Goal: Find contact information: Find contact information

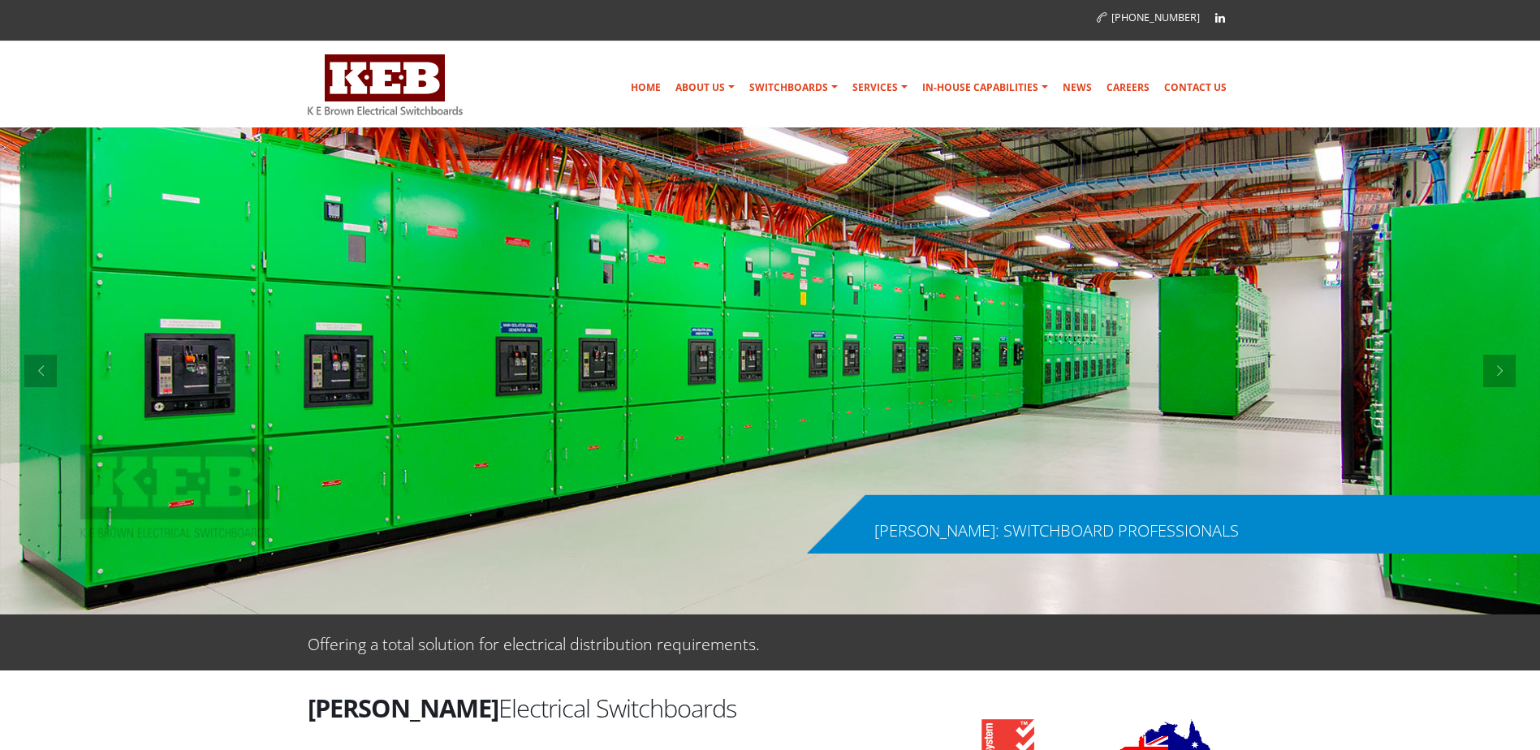
click at [468, 111] on div at bounding box center [401, 85] width 187 height 71
drag, startPoint x: 468, startPoint y: 111, endPoint x: 373, endPoint y: 111, distance: 95.0
click at [373, 111] on div at bounding box center [401, 85] width 187 height 71
drag, startPoint x: 373, startPoint y: 111, endPoint x: 419, endPoint y: 111, distance: 46.3
click at [419, 111] on img at bounding box center [385, 84] width 155 height 61
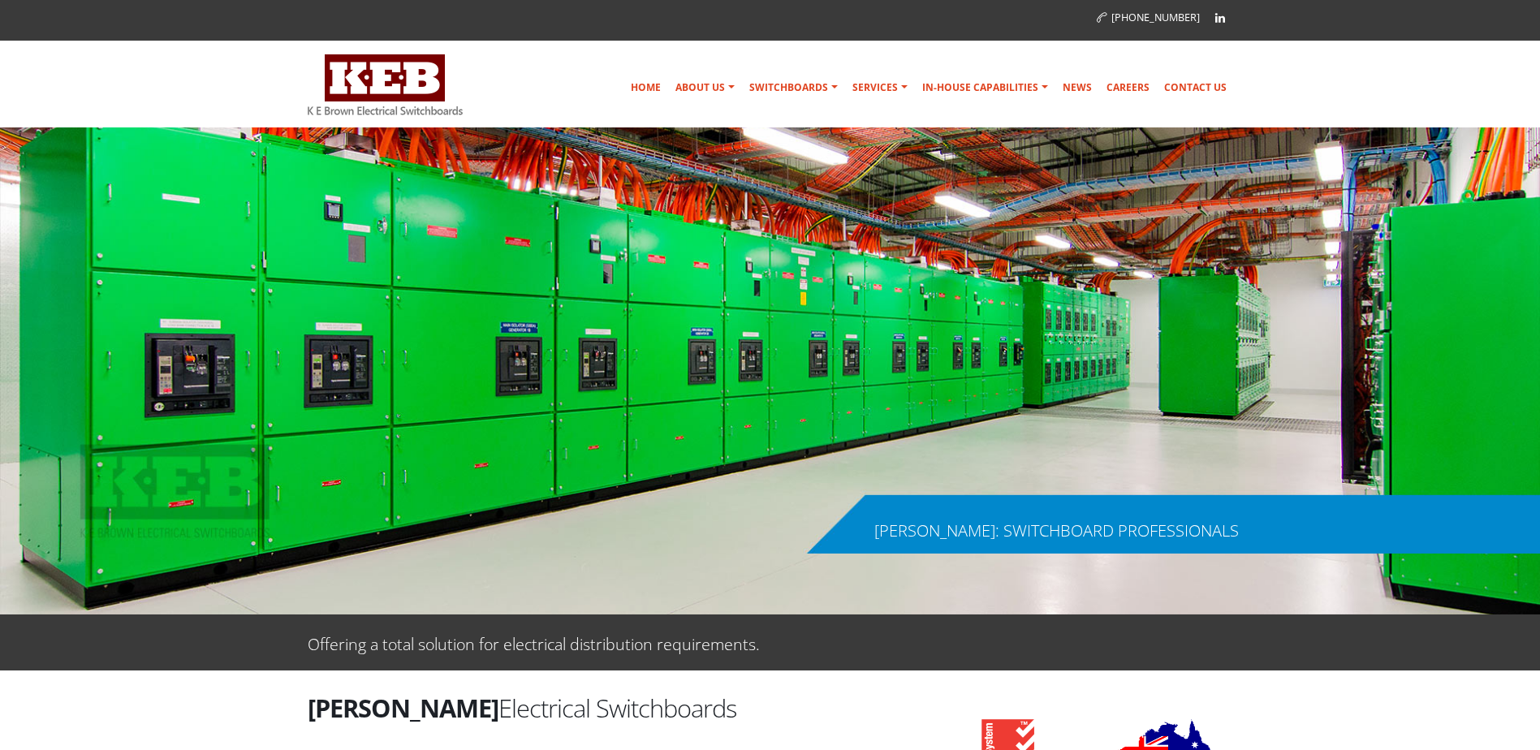
drag, startPoint x: 677, startPoint y: 713, endPoint x: 309, endPoint y: 706, distance: 367.7
click at [309, 706] on h2 "[PERSON_NAME] Electrical Switchboards" at bounding box center [612, 708] width 609 height 34
copy h2 "[PERSON_NAME] Electrical Switchboards"
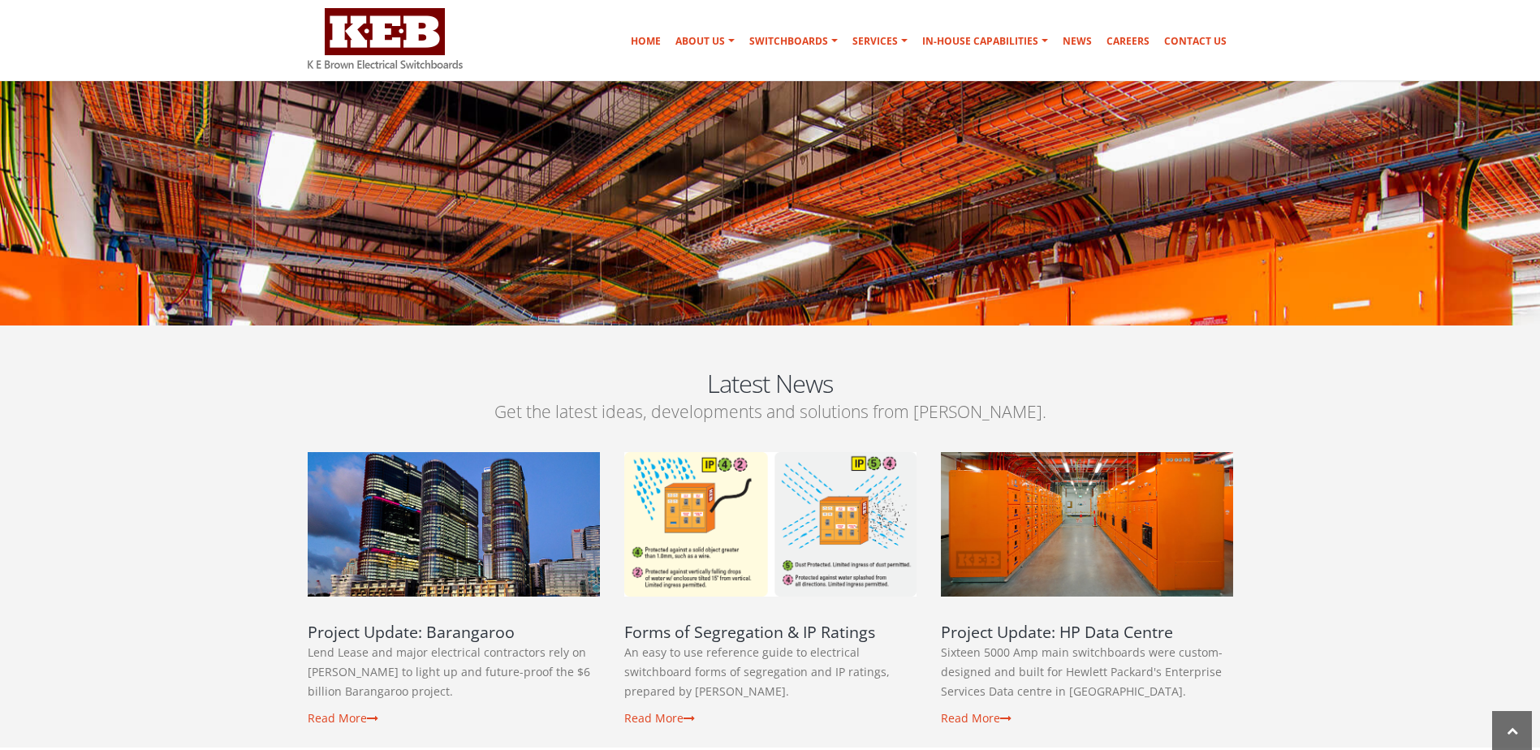
scroll to position [2841, 0]
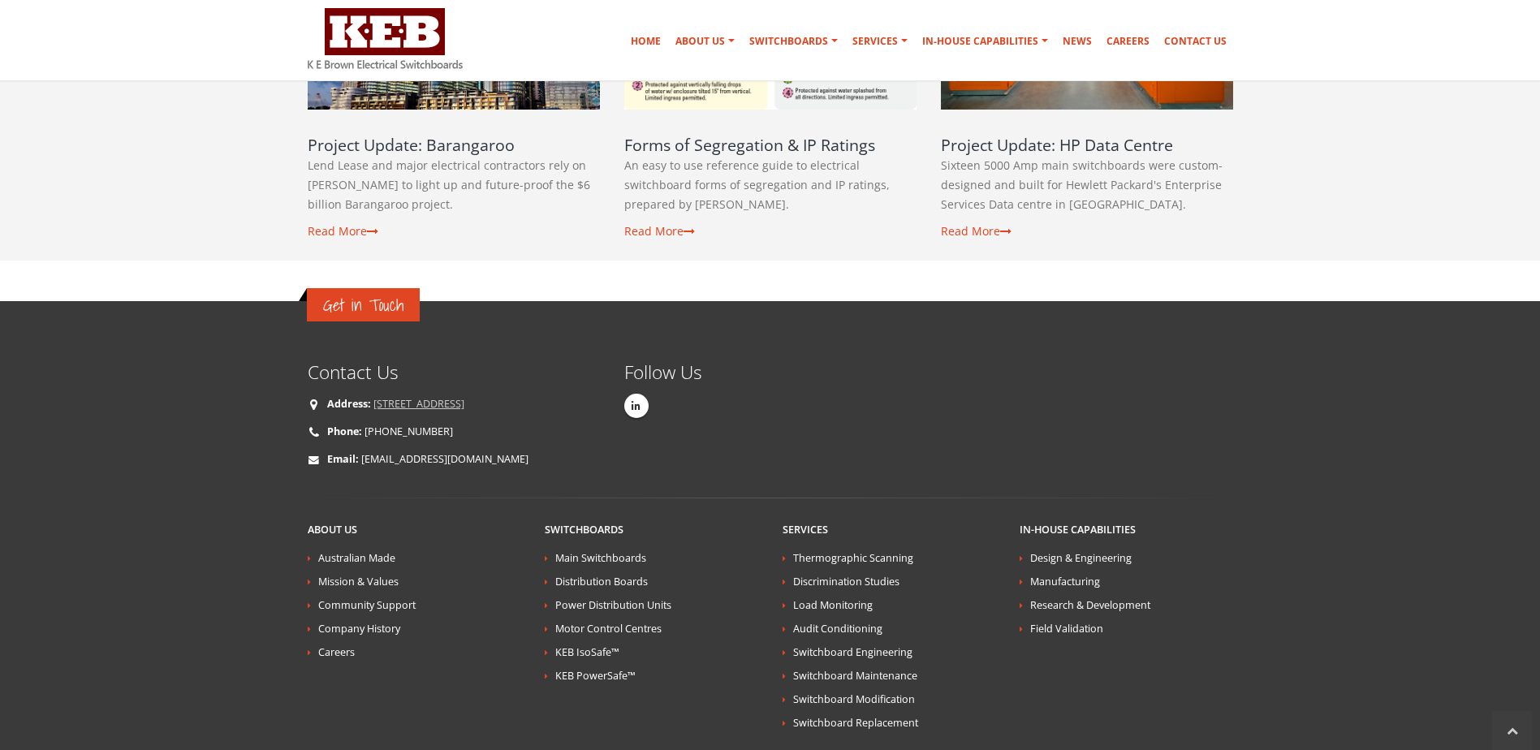
drag, startPoint x: 567, startPoint y: 373, endPoint x: 374, endPoint y: 376, distance: 193.2
click at [374, 394] on p "Address: [STREET_ADDRESS]" at bounding box center [454, 403] width 292 height 19
copy link "[STREET_ADDRESS]"
